Goal: Task Accomplishment & Management: Use online tool/utility

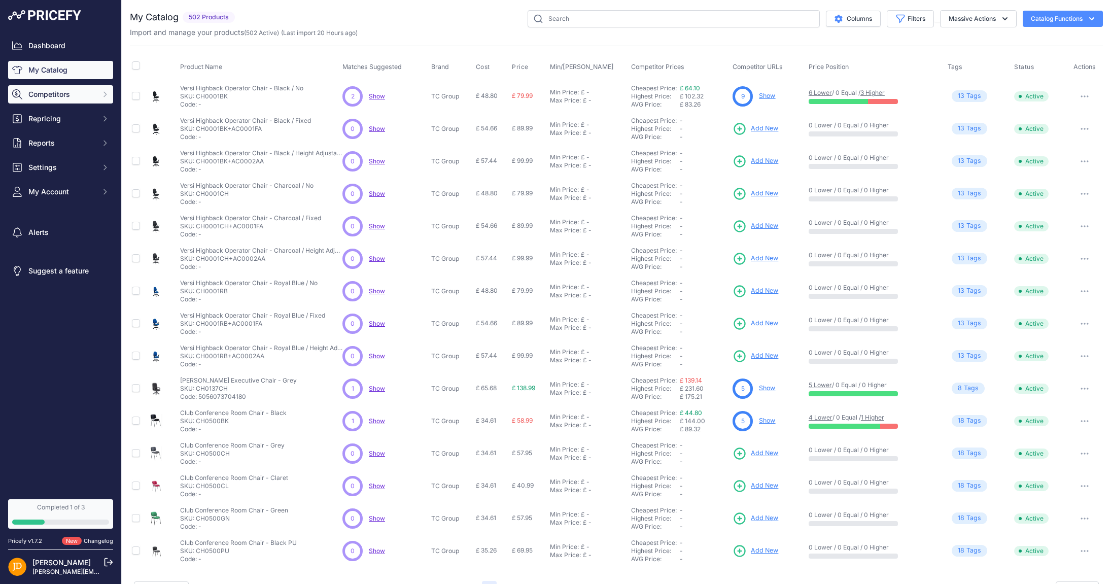
click at [91, 94] on span "Competitors" at bounding box center [61, 94] width 66 height 10
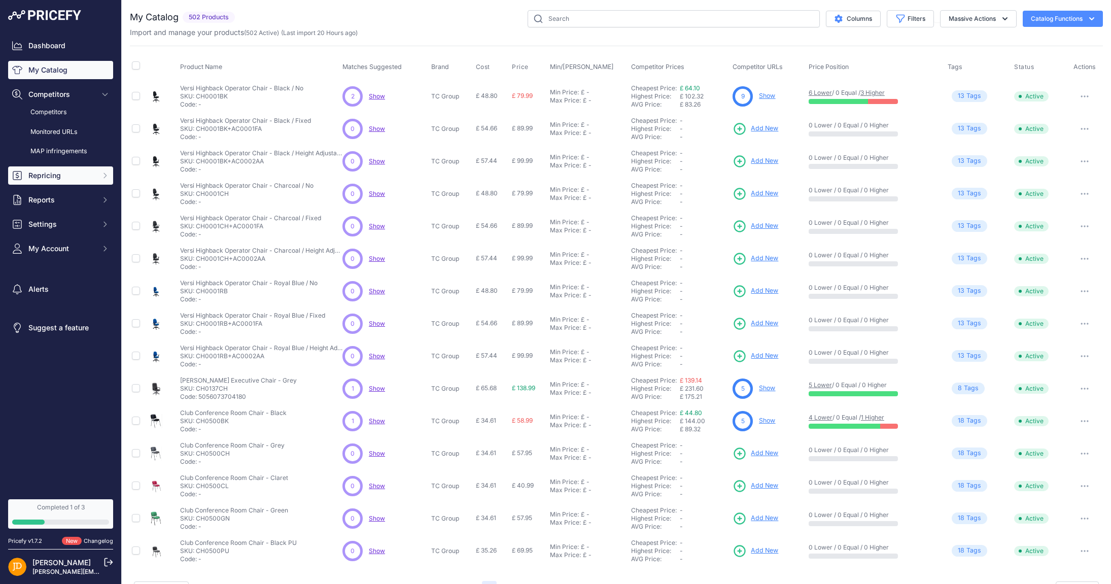
click at [63, 180] on span "Repricing" at bounding box center [61, 175] width 66 height 10
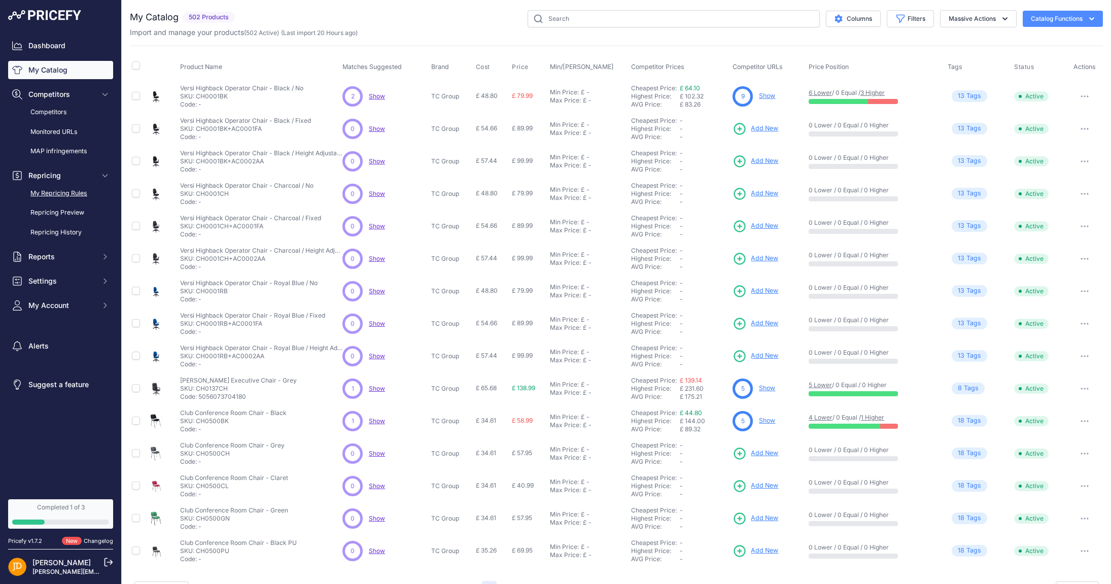
click at [62, 196] on link "My Repricing Rules" at bounding box center [60, 194] width 105 height 18
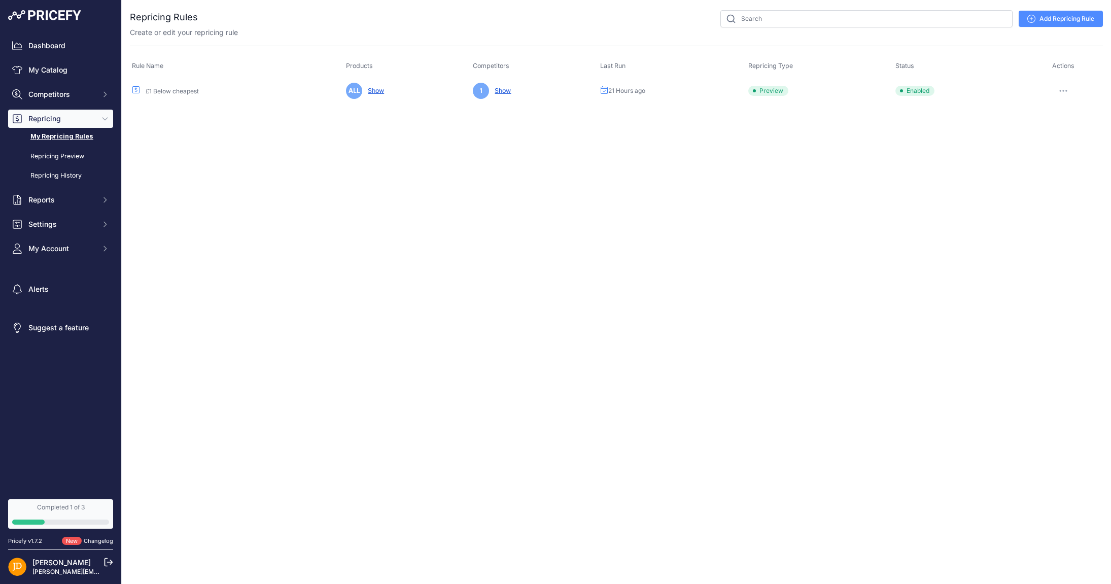
click at [1066, 88] on button "button" at bounding box center [1063, 91] width 20 height 14
click at [1063, 128] on button "Run Preview" at bounding box center [1068, 128] width 65 height 16
click at [61, 156] on link "Repricing Preview" at bounding box center [60, 157] width 105 height 18
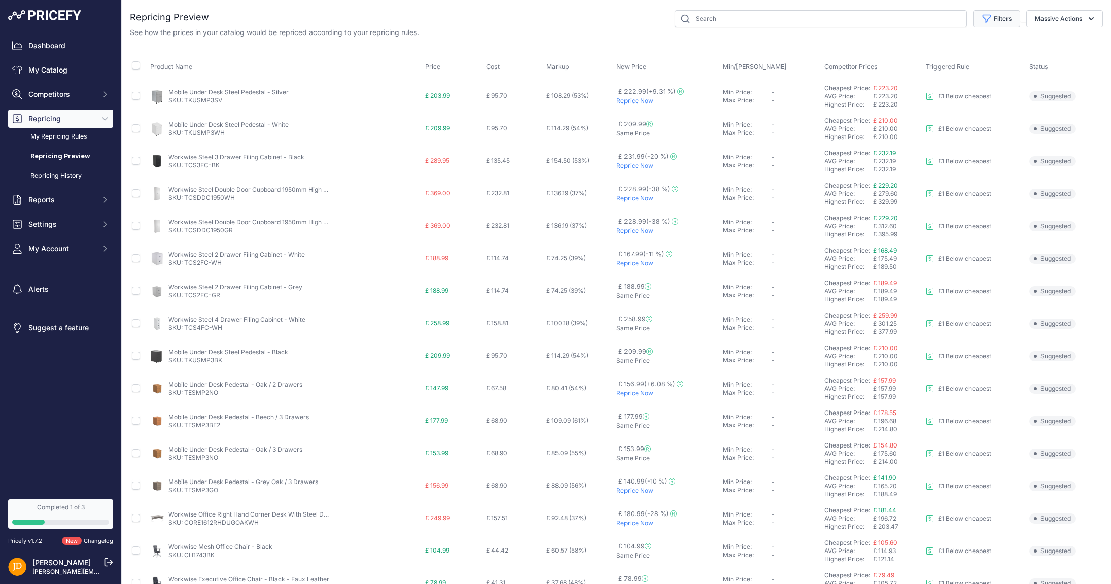
click at [1001, 17] on button "Filters" at bounding box center [996, 18] width 47 height 17
click at [956, 144] on select "Select an option I am higher Same price I am lower" at bounding box center [962, 142] width 97 height 17
select select "1"
click at [914, 134] on select "Select an option I am higher Same price I am lower" at bounding box center [962, 142] width 97 height 17
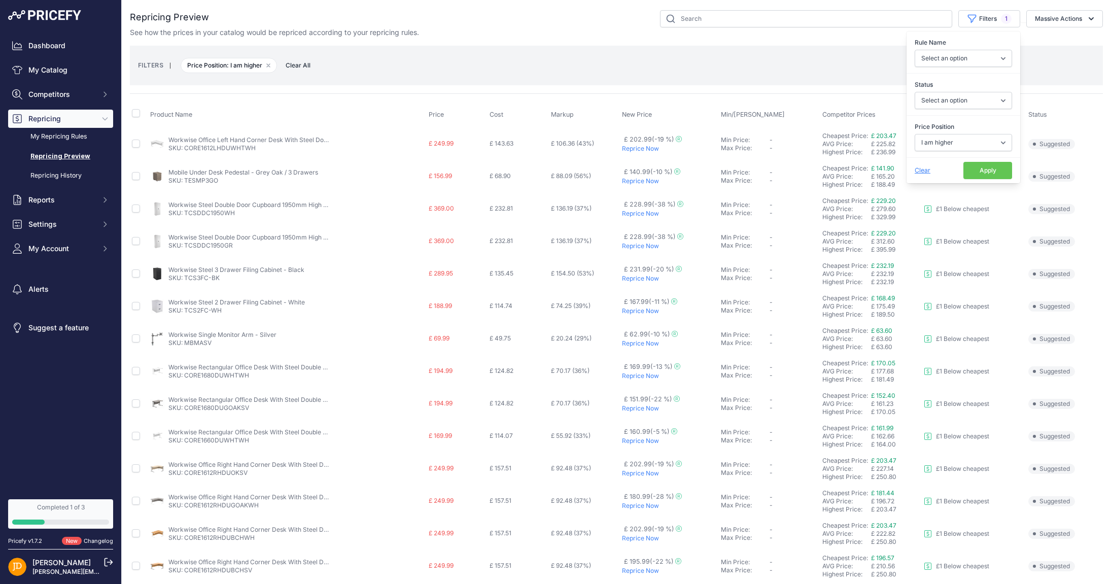
click at [998, 170] on button "Apply" at bounding box center [987, 170] width 49 height 17
click at [1006, 18] on span "1" at bounding box center [1006, 19] width 11 height 10
click at [953, 141] on select "Select an option I am higher Same price I am lower" at bounding box center [962, 142] width 97 height 17
select select "0"
click at [914, 134] on select "Select an option I am higher Same price I am lower" at bounding box center [962, 142] width 97 height 17
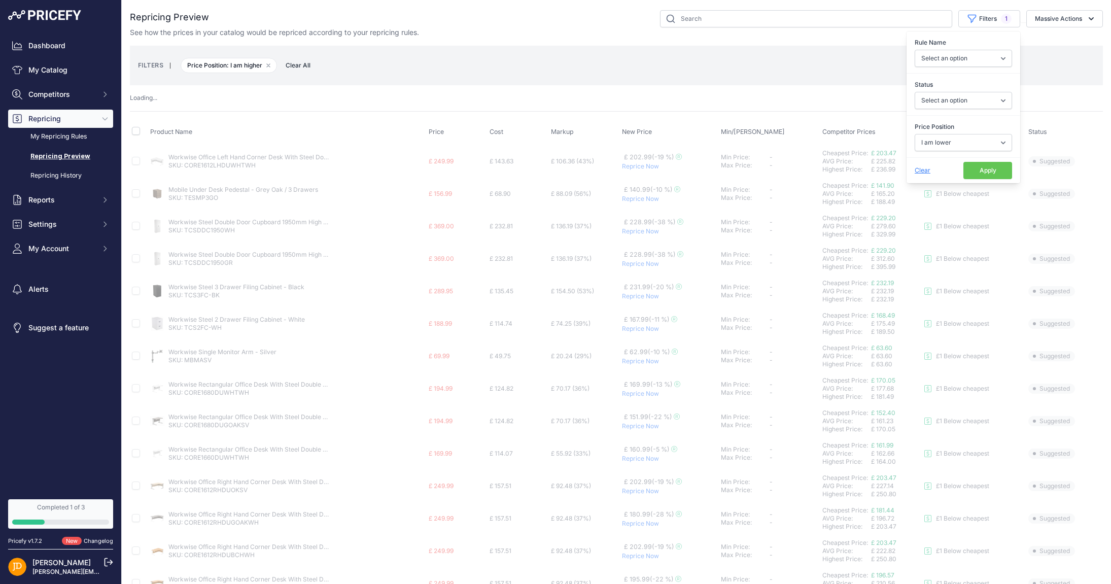
click at [986, 169] on button "Apply" at bounding box center [987, 170] width 49 height 17
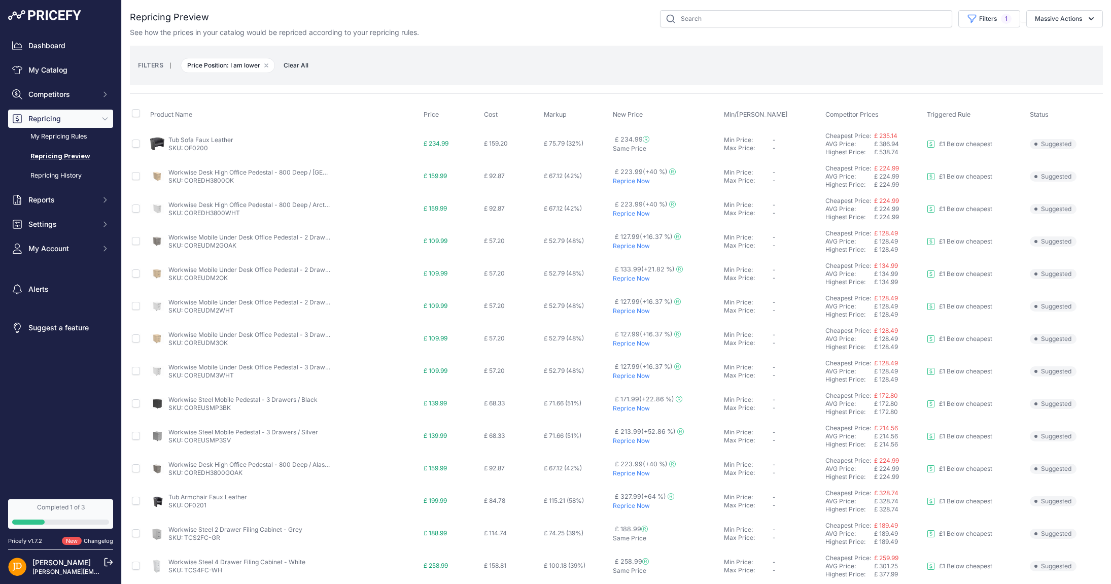
click at [204, 173] on link "Workwise Desk High Office Pedestal - 800 Deep / [GEOGRAPHIC_DATA]" at bounding box center [271, 172] width 206 height 8
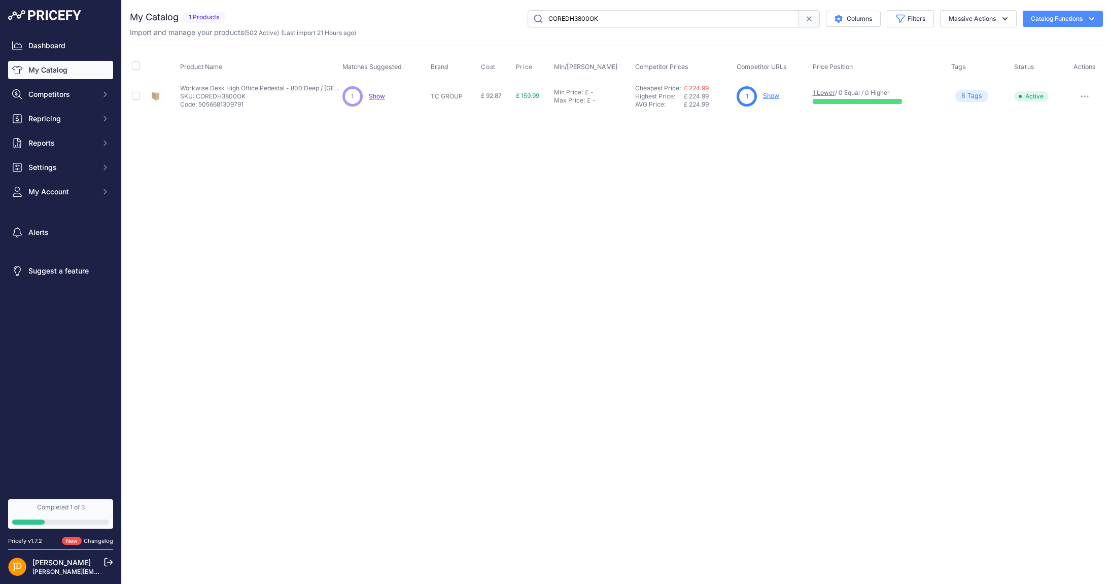
click at [378, 96] on span "Show" at bounding box center [377, 96] width 16 height 8
click at [767, 96] on link "Show" at bounding box center [771, 96] width 16 height 8
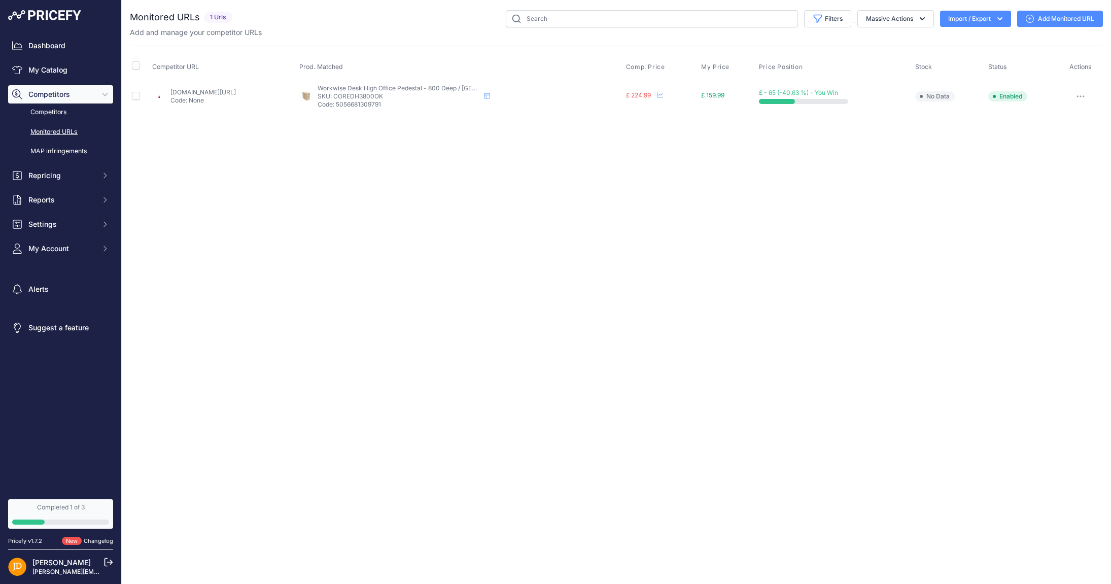
click at [1081, 97] on button "button" at bounding box center [1080, 96] width 20 height 14
click at [1049, 123] on link "Show All Competitors URLs" at bounding box center [1048, 118] width 103 height 16
